Goal: Task Accomplishment & Management: Manage account settings

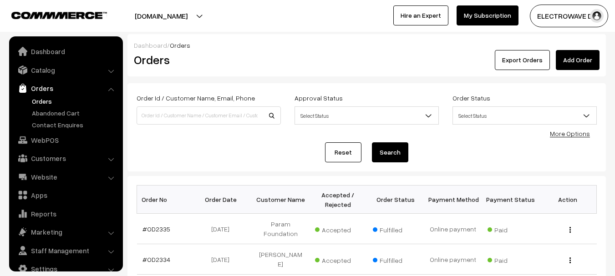
scroll to position [15, 0]
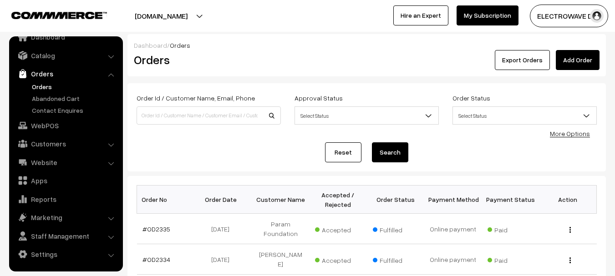
click at [47, 86] on link "Orders" at bounding box center [75, 87] width 90 height 10
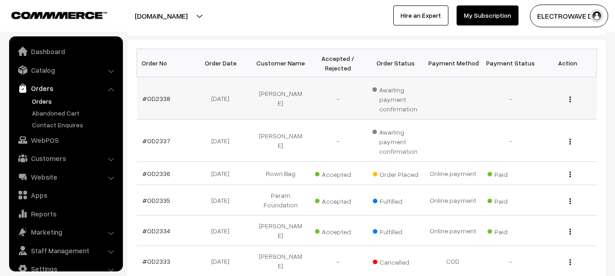
scroll to position [15, 0]
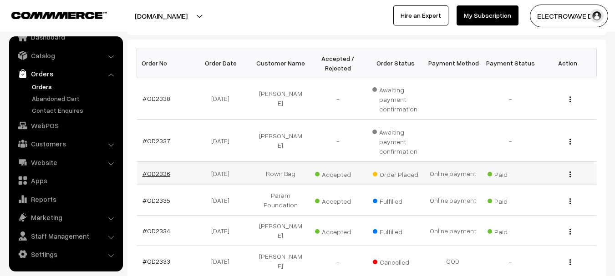
click at [148, 175] on link "#OD2336" at bounding box center [156, 174] width 28 height 8
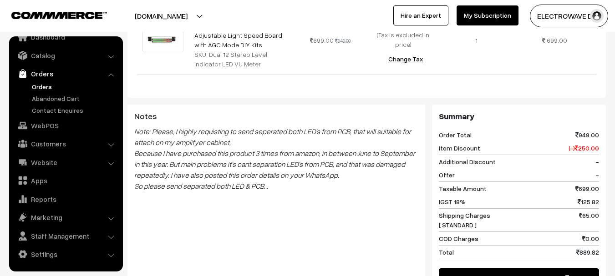
scroll to position [45, 0]
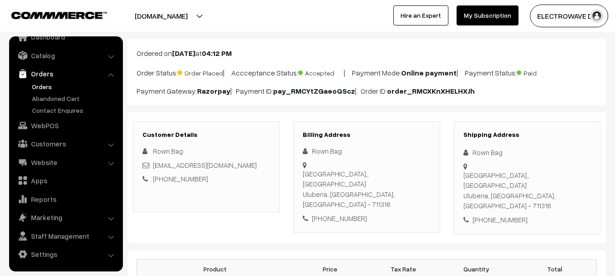
click at [500, 215] on div "[PHONE_NUMBER]" at bounding box center [526, 220] width 127 height 10
click at [500, 215] on div "+91 9038503234" at bounding box center [526, 220] width 127 height 10
copy div "9038503234"
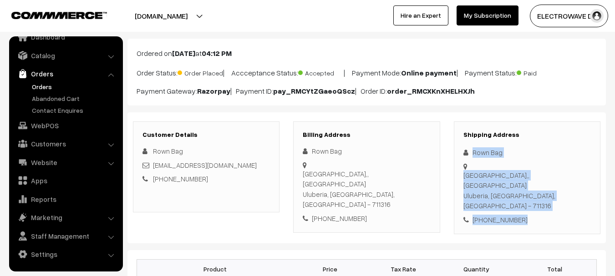
copy div "Rown Bag Baniban,, Baniban Bazaar Uluberia, West Bengal, India - 711316 +91 903…"
drag, startPoint x: 476, startPoint y: 150, endPoint x: 543, endPoint y: 195, distance: 80.4
click at [543, 195] on div "Shipping Address Rown Bag Baniban,, Baniban Bazaar Uluberia, West Bengal, India…" at bounding box center [527, 177] width 146 height 113
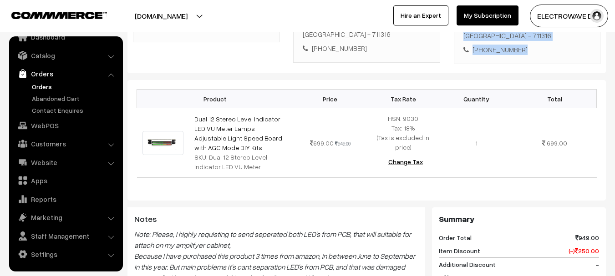
scroll to position [273, 0]
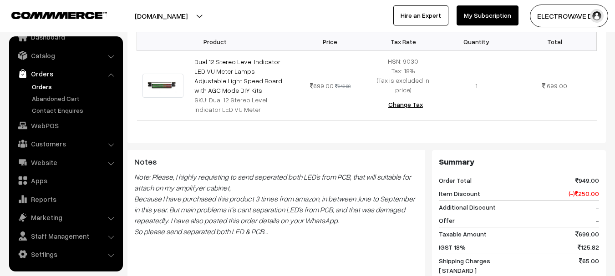
click at [46, 85] on link "Orders" at bounding box center [75, 87] width 90 height 10
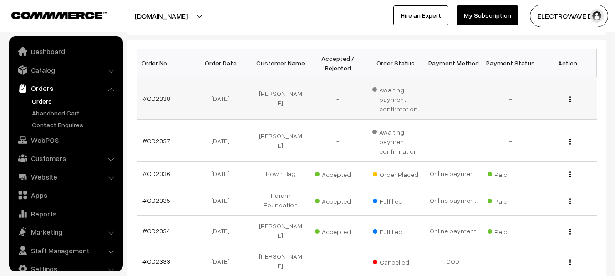
scroll to position [15, 0]
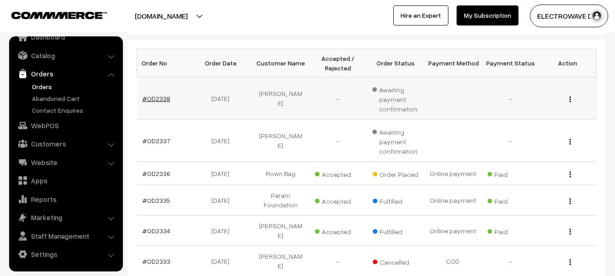
click at [157, 99] on link "#OD2338" at bounding box center [156, 99] width 28 height 8
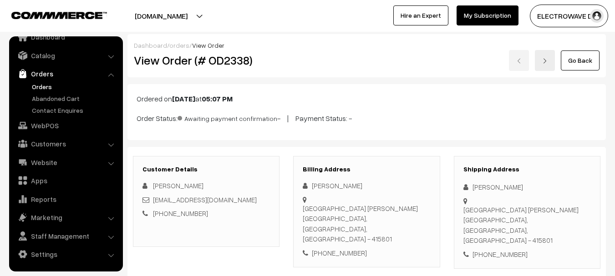
click at [546, 68] on link at bounding box center [544, 60] width 20 height 21
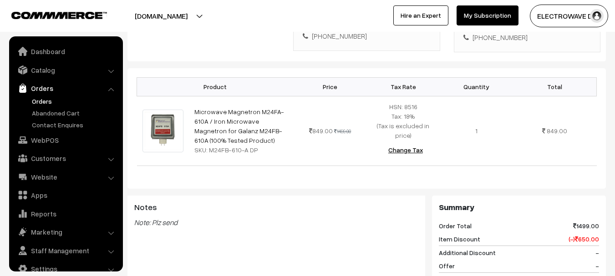
scroll to position [15, 0]
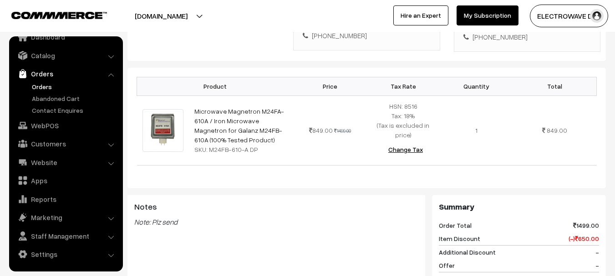
click at [44, 86] on link "Orders" at bounding box center [75, 87] width 90 height 10
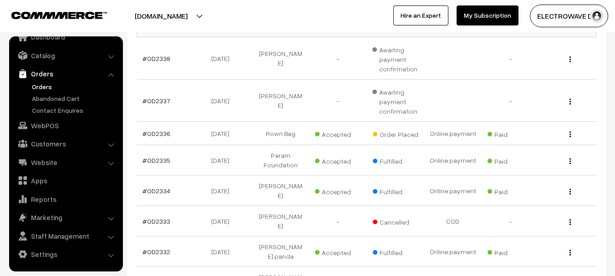
scroll to position [182, 0]
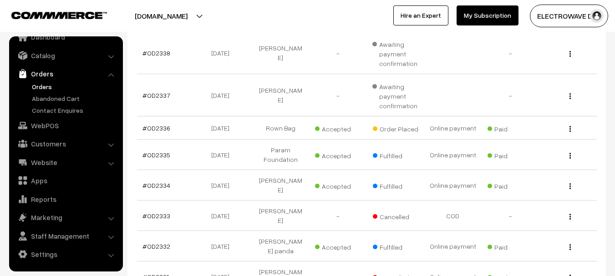
click at [40, 86] on link "Orders" at bounding box center [75, 87] width 90 height 10
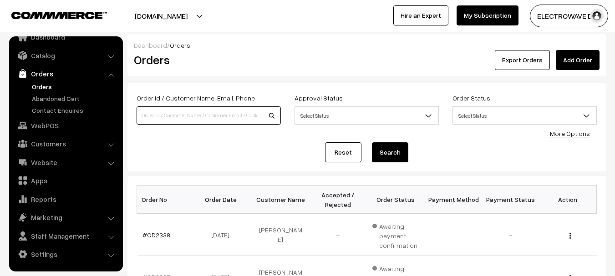
click at [197, 120] on input at bounding box center [208, 115] width 144 height 18
paste input "OD2254"
type input "OD2254"
click at [372, 142] on button "Search" at bounding box center [390, 152] width 36 height 20
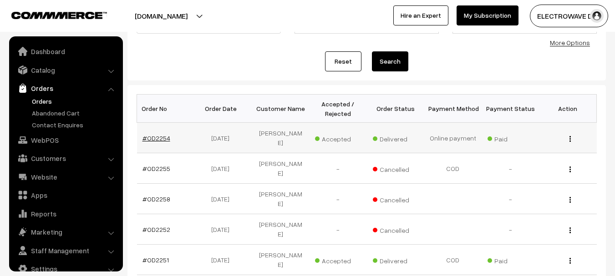
scroll to position [15, 0]
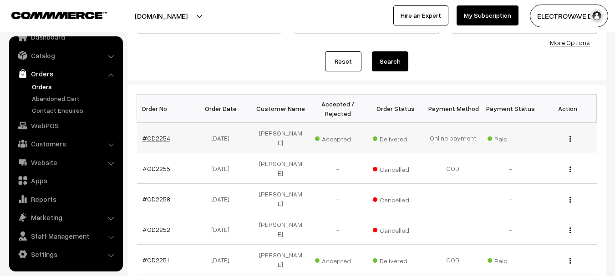
click at [160, 134] on link "#OD2254" at bounding box center [156, 138] width 28 height 8
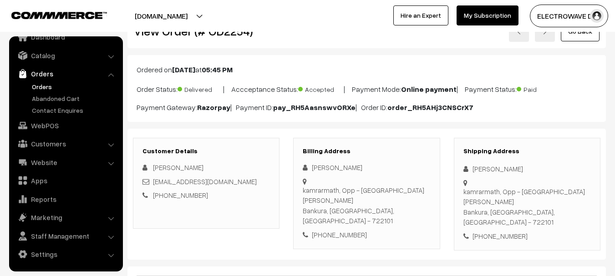
scroll to position [91, 0]
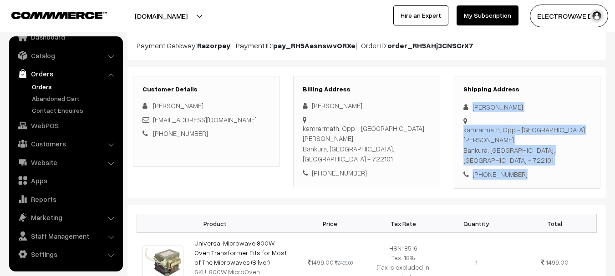
drag, startPoint x: 473, startPoint y: 109, endPoint x: 537, endPoint y: 148, distance: 75.4
click at [537, 148] on div "Shipping Address [PERSON_NAME] [GEOGRAPHIC_DATA], Opp - [GEOGRAPHIC_DATA], [GEO…" at bounding box center [527, 132] width 146 height 113
click at [64, 87] on link "Orders" at bounding box center [75, 87] width 90 height 10
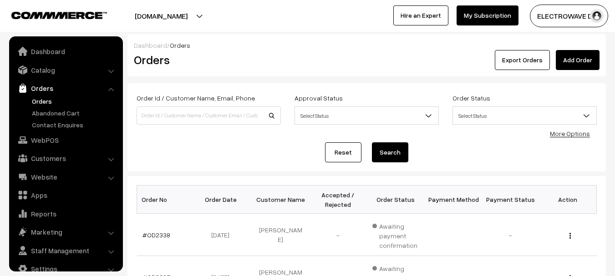
scroll to position [136, 0]
